Goal: Task Accomplishment & Management: Manage account settings

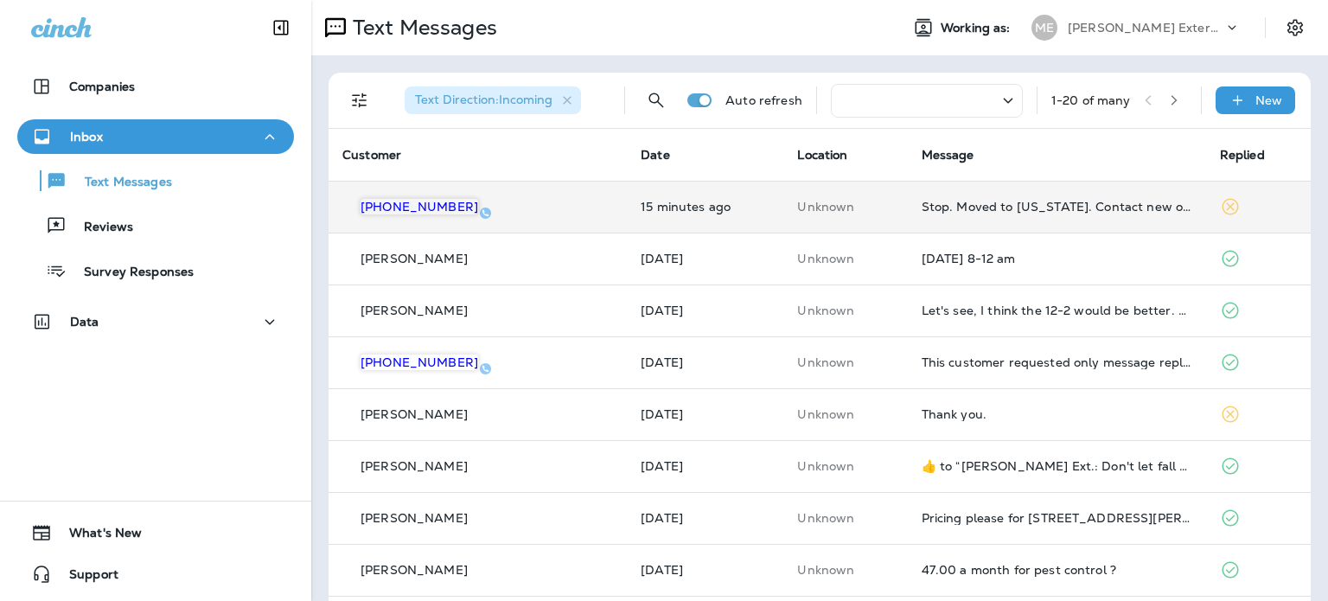
click at [854, 195] on td "Unknown" at bounding box center [845, 207] width 124 height 52
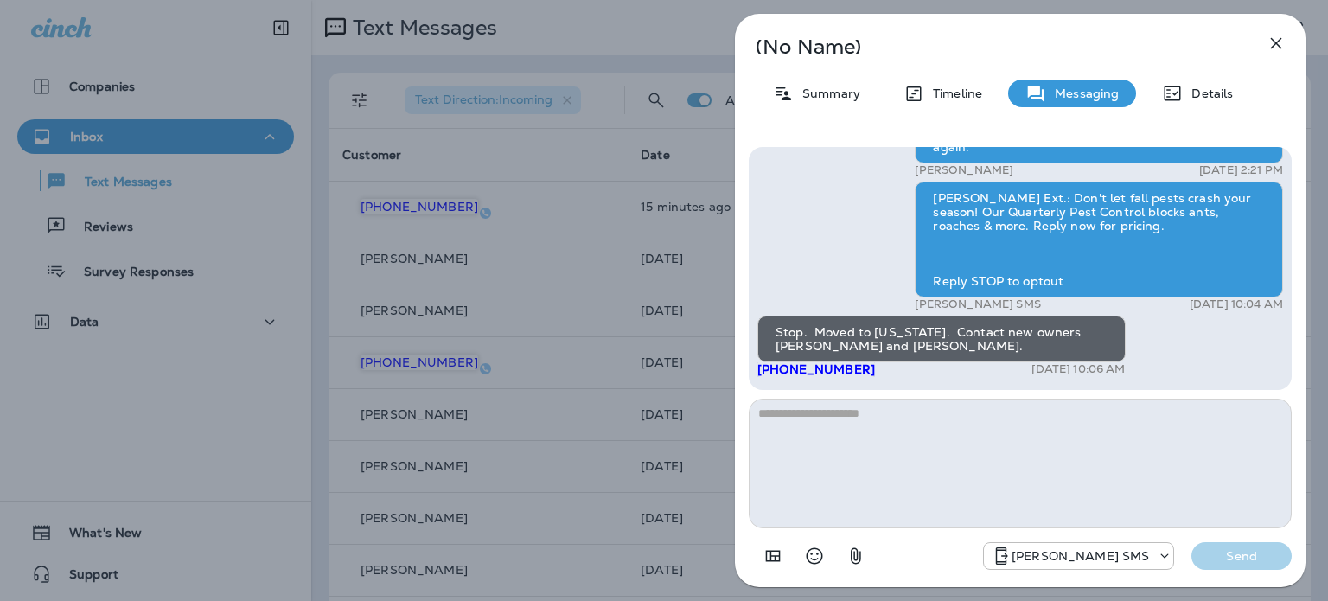
click at [1275, 55] on button "button" at bounding box center [1276, 43] width 35 height 35
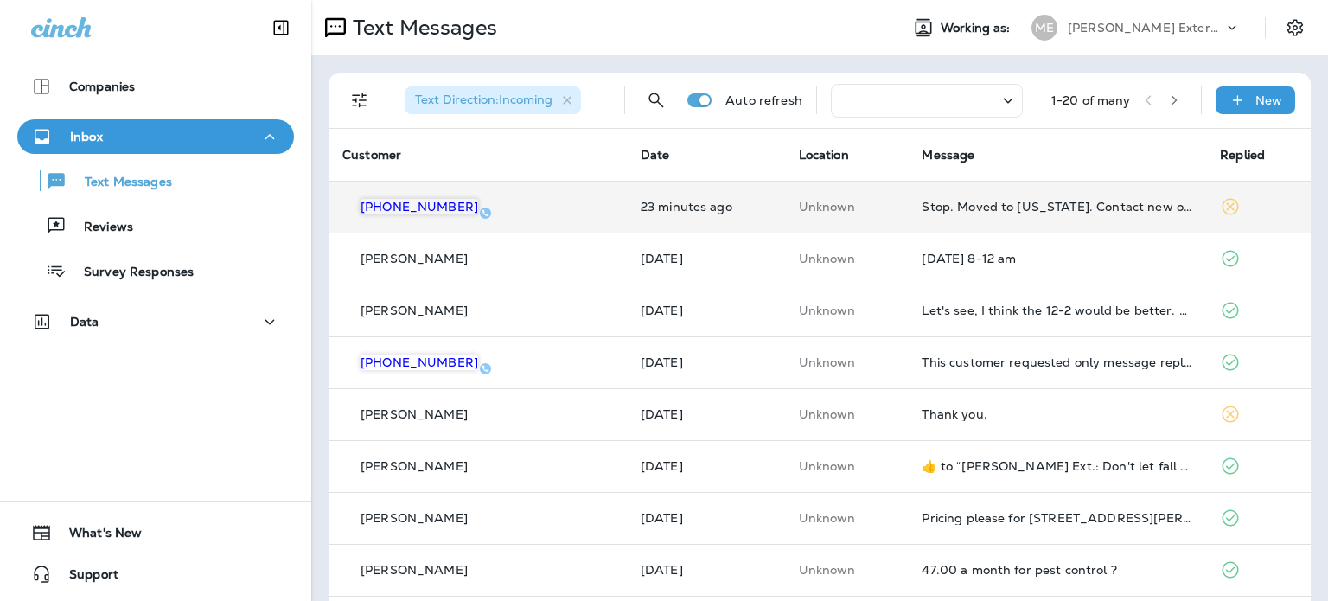
click at [577, 210] on td "[PHONE_NUMBER]" at bounding box center [477, 207] width 298 height 52
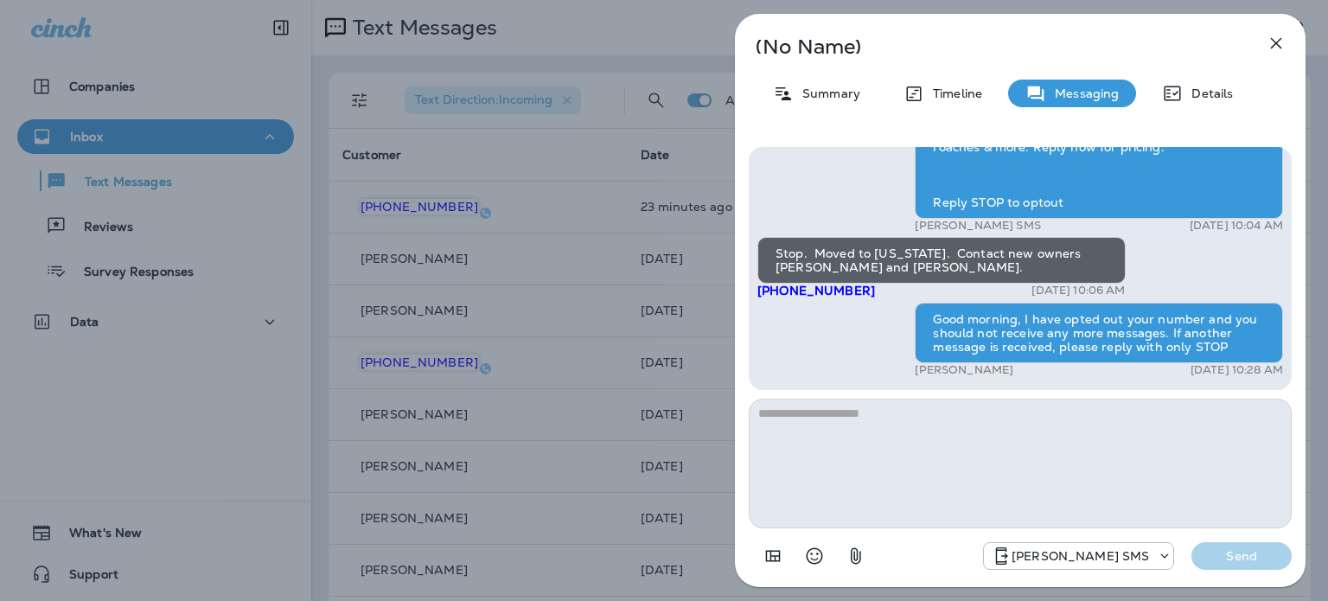
click at [1267, 51] on icon "button" at bounding box center [1276, 43] width 21 height 21
